Goal: Find specific page/section: Find specific page/section

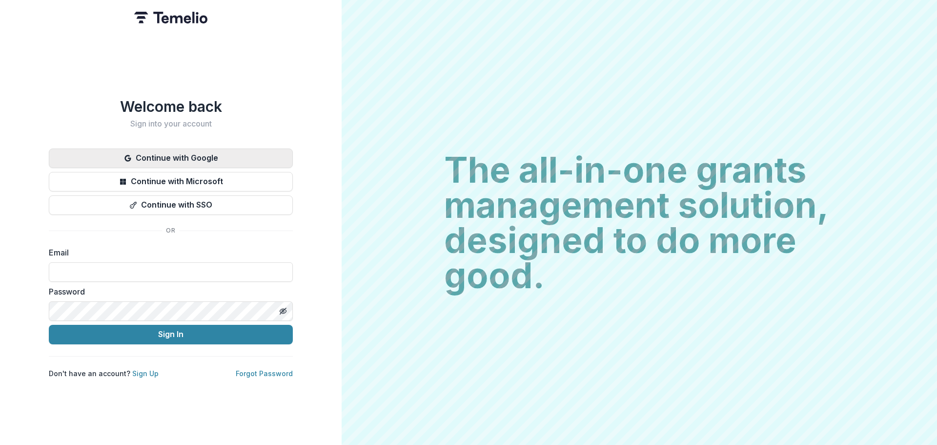
click at [127, 156] on icon "button" at bounding box center [127, 158] width 6 height 6
